Goal: Check status: Check status

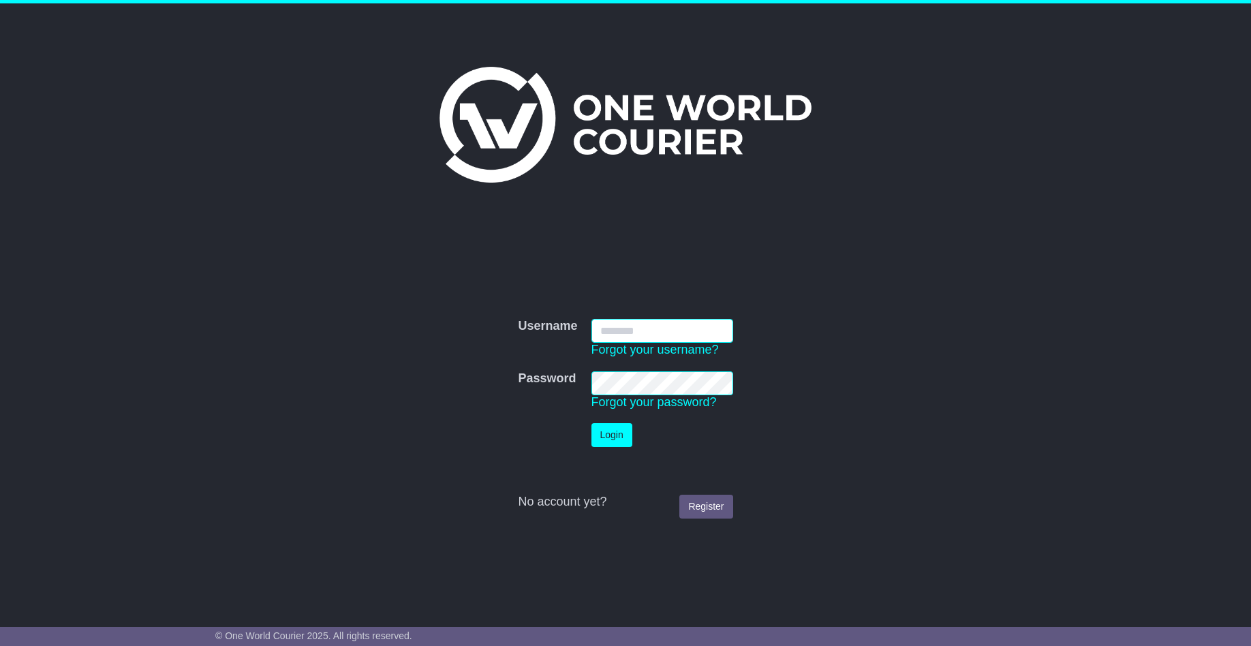
type input "**********"
click at [569, 426] on td at bounding box center [547, 434] width 73 height 37
click at [609, 440] on button "Login" at bounding box center [611, 435] width 41 height 24
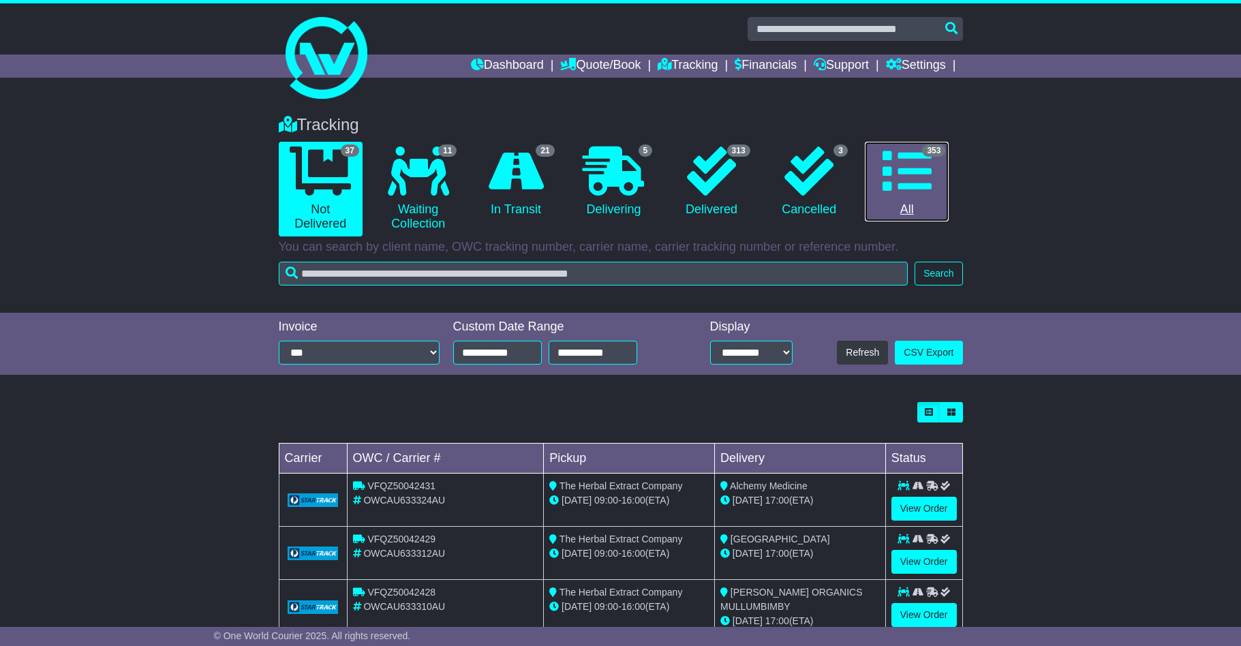
click at [919, 177] on icon at bounding box center [906, 171] width 49 height 49
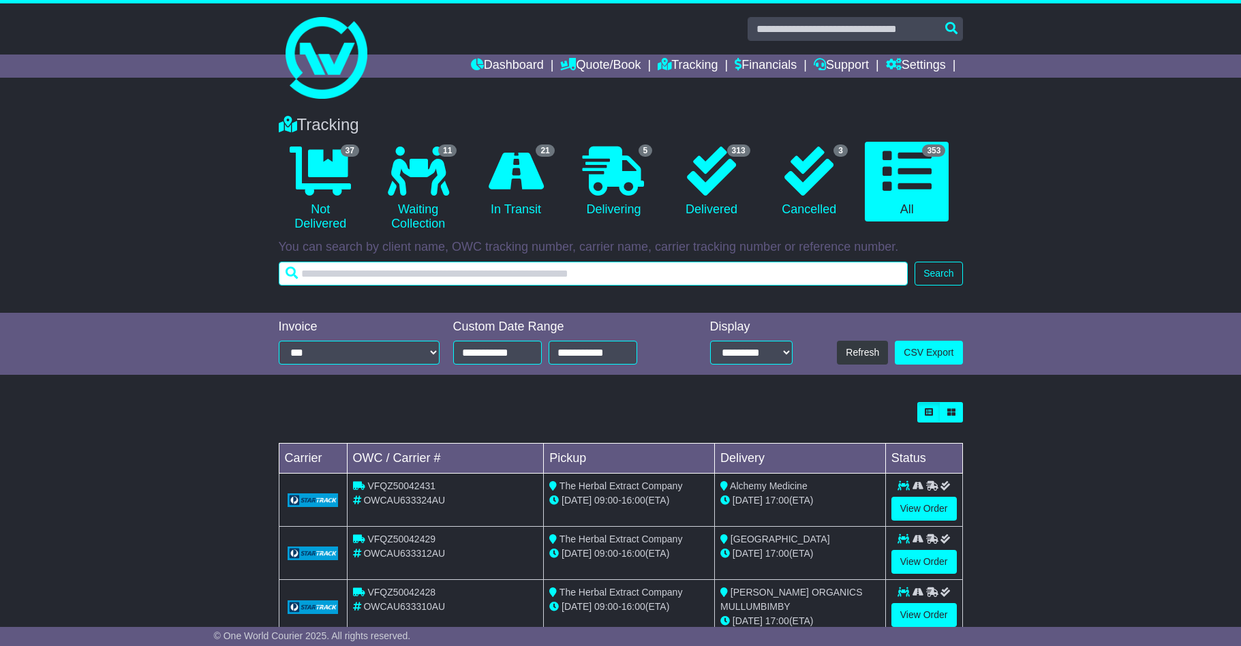
click at [364, 280] on input "text" at bounding box center [594, 274] width 630 height 24
paste input "**********"
type input "**********"
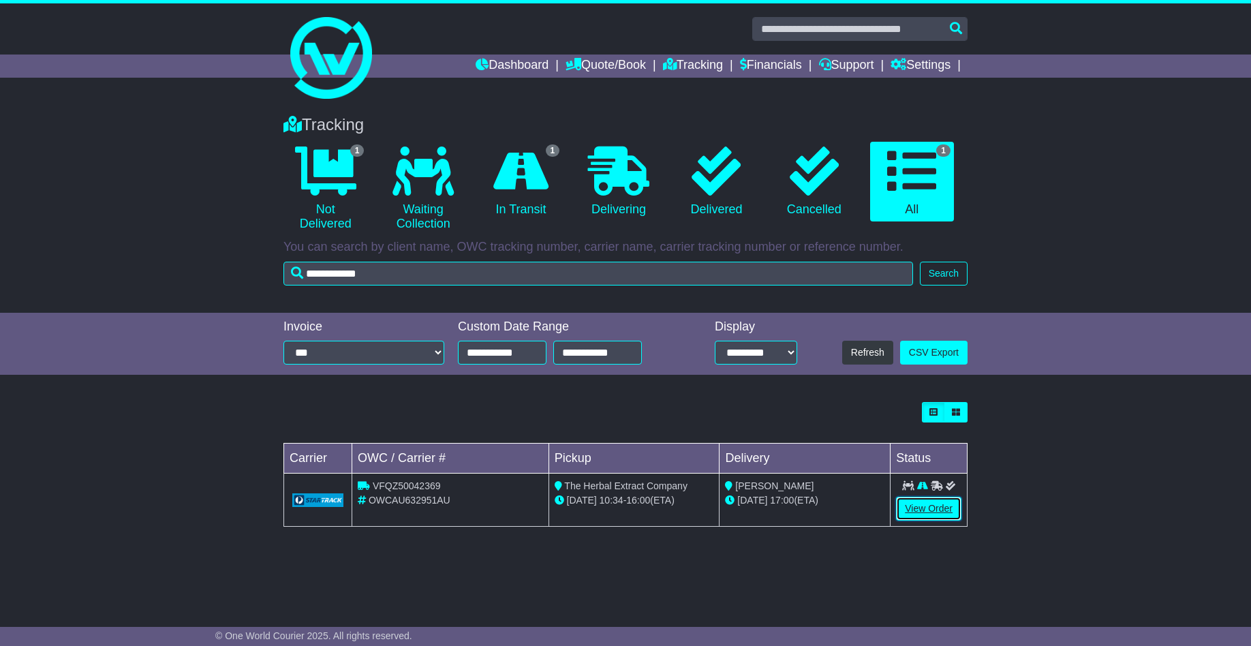
click at [922, 518] on link "View Order" at bounding box center [928, 509] width 65 height 24
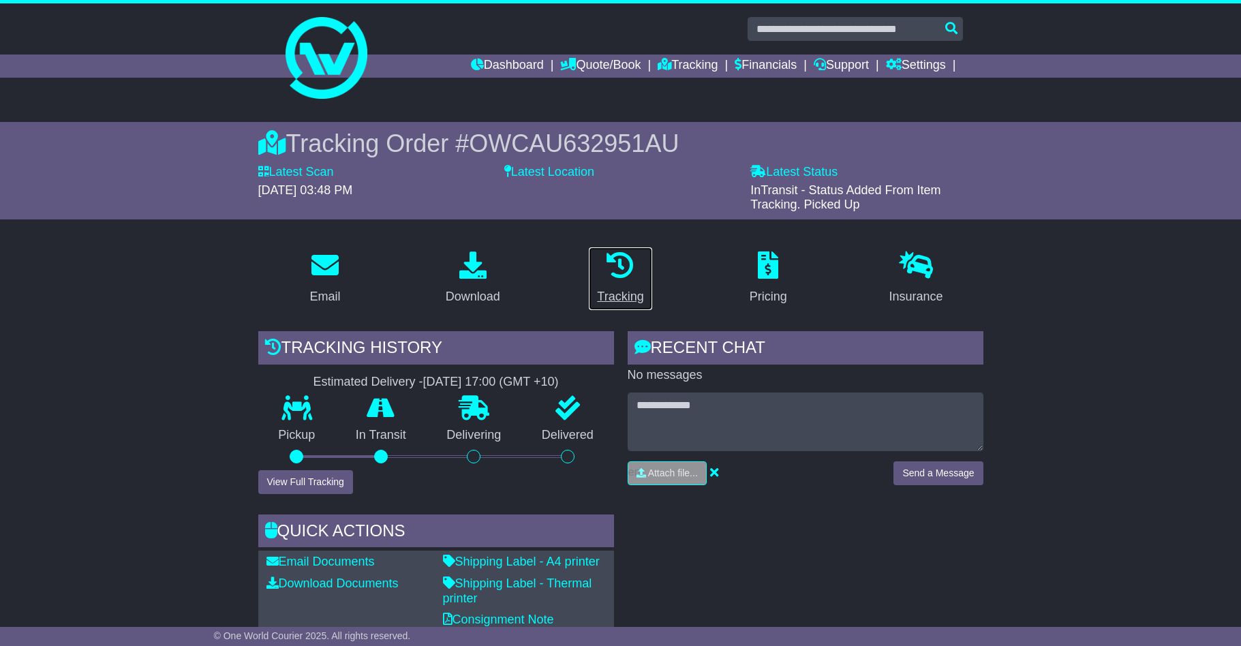
click at [628, 268] on icon at bounding box center [619, 264] width 27 height 27
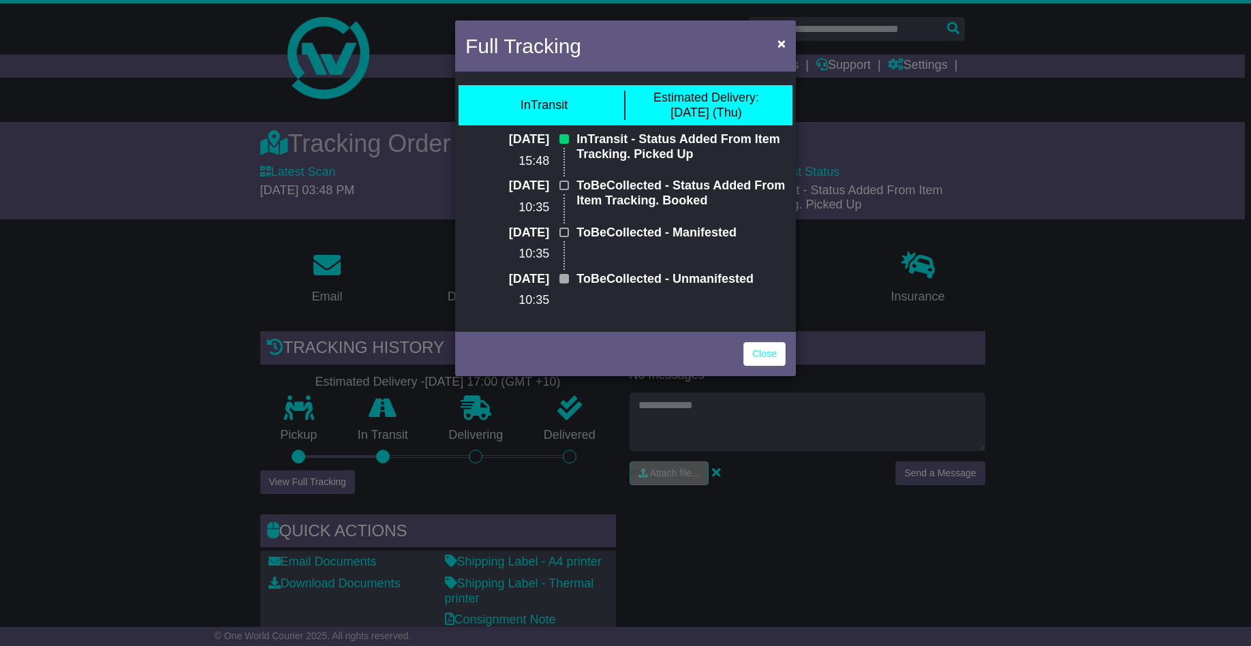
click at [1135, 315] on div "Full Tracking × InTransit Estimated Delivery: 14 Aug (Thu) 12 Aug 2025 15:48 In…" at bounding box center [625, 323] width 1251 height 646
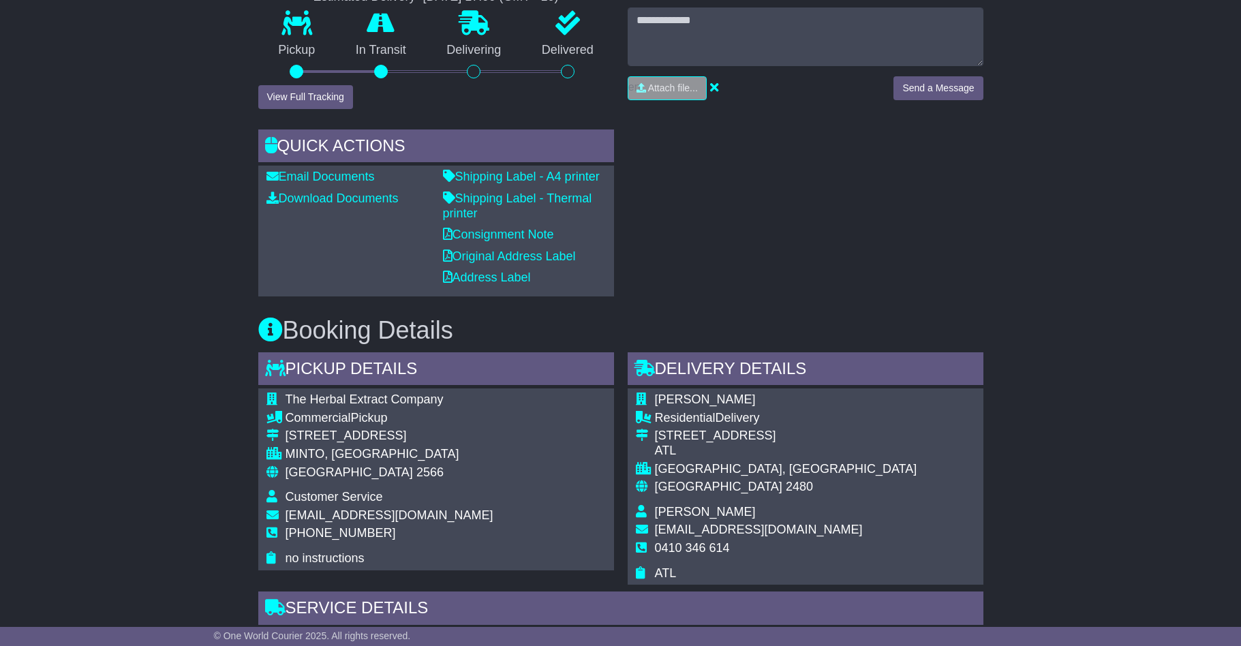
scroll to position [409, 0]
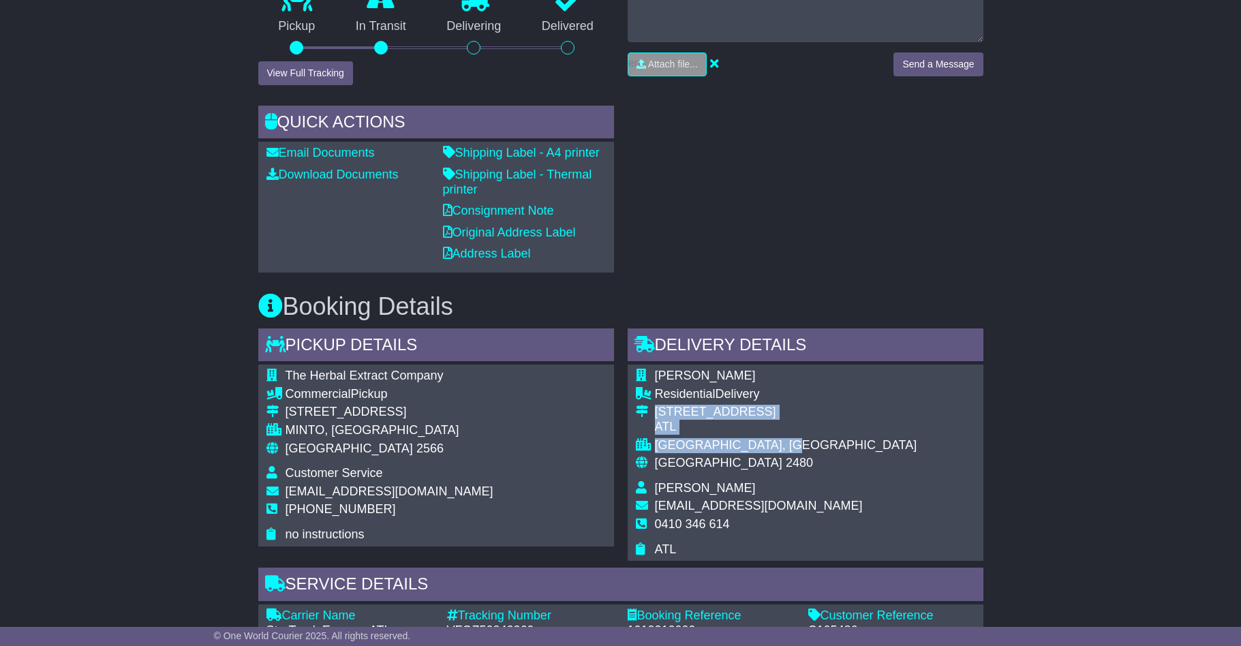
drag, startPoint x: 653, startPoint y: 411, endPoint x: 805, endPoint y: 448, distance: 157.2
click at [805, 448] on tbody "GRACE ANDERSON Residential Delivery 114 MASO ROAD ATL REPENTANCE CREEK, NSW Aus…" at bounding box center [776, 463] width 281 height 188
drag, startPoint x: 805, startPoint y: 448, endPoint x: 753, endPoint y: 443, distance: 52.8
copy tbody "114 MASO ROAD ATL REPENTANCE CREEK, NSW"
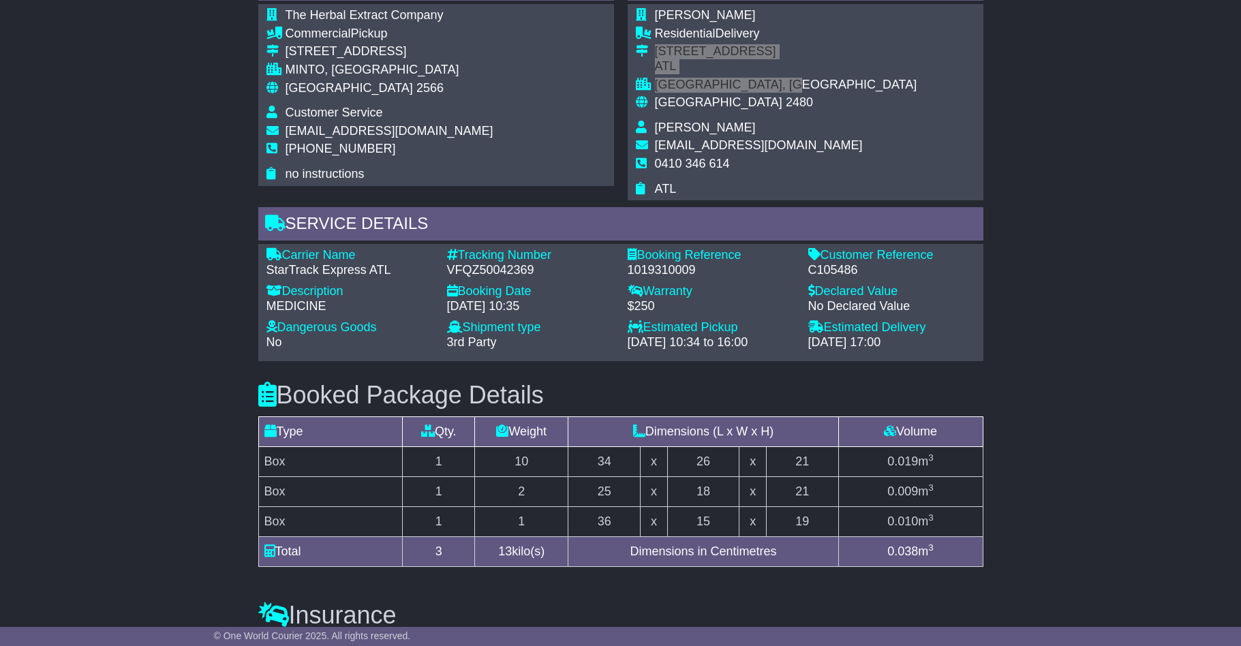
scroll to position [1090, 0]
